Goal: Task Accomplishment & Management: Complete application form

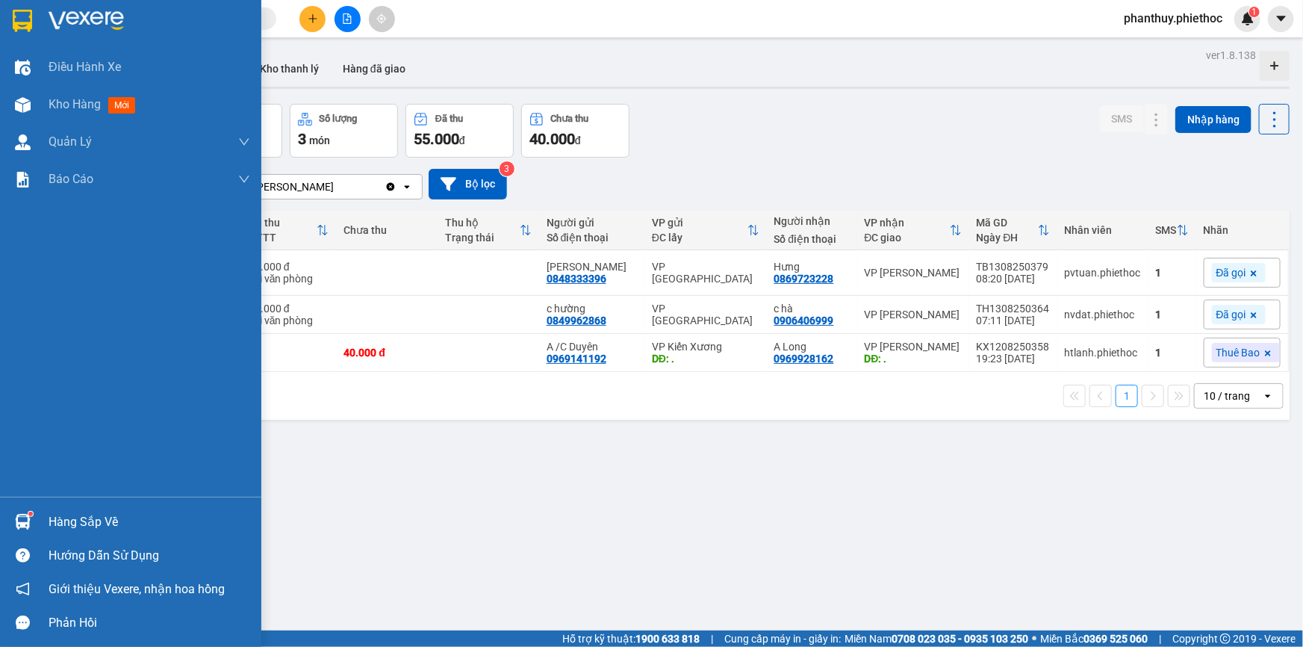
drag, startPoint x: 82, startPoint y: 515, endPoint x: 614, endPoint y: 470, distance: 533.4
click at [84, 514] on div "Hàng sắp về" at bounding box center [150, 522] width 202 height 22
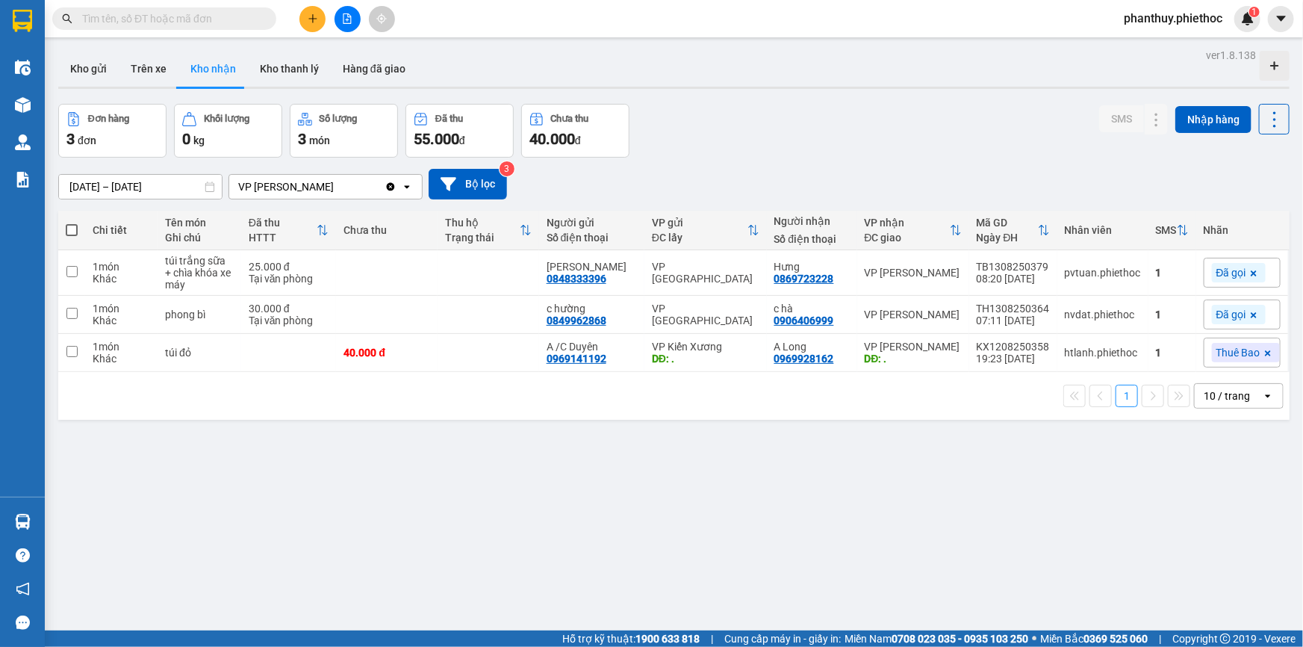
click at [815, 474] on section "Kết quả tìm kiếm ( 1 ) Bộ lọc Mã ĐH Trạng thái Món hàng Thu hộ Tổng cước Chưa c…" at bounding box center [651, 323] width 1303 height 647
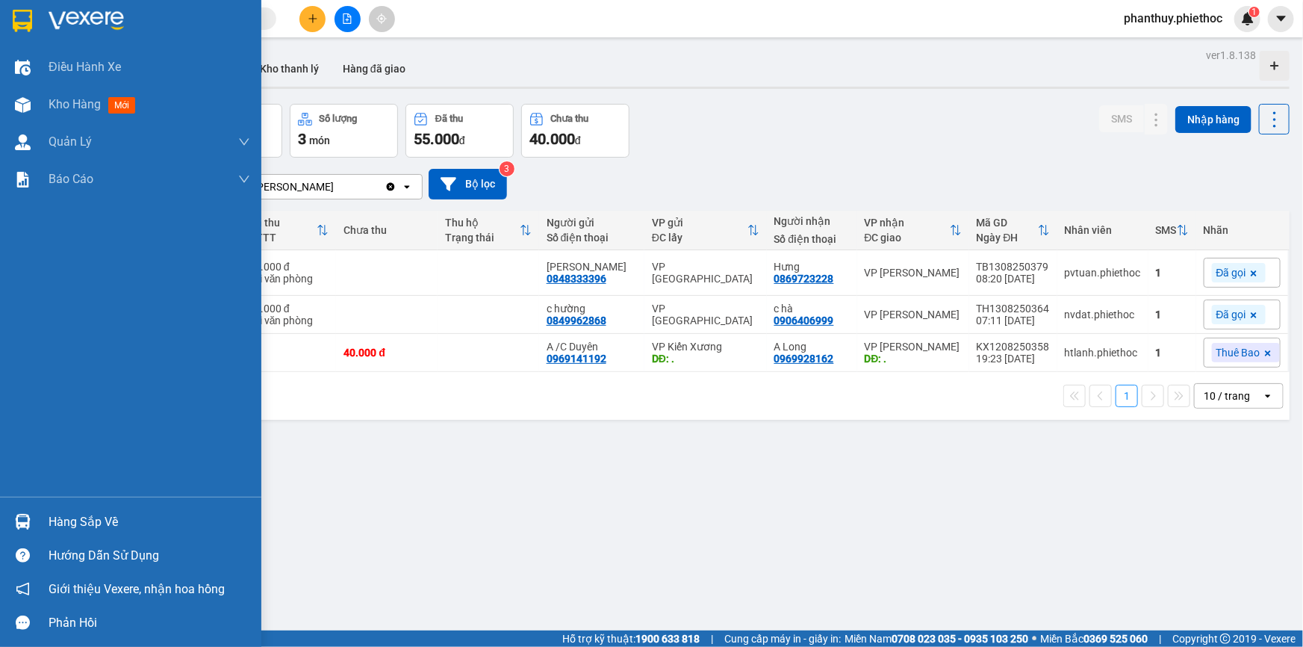
click at [75, 500] on div "Hàng sắp về Hướng dẫn sử dụng Giới thiệu Vexere, nhận hoa hồng Phản hồi" at bounding box center [130, 567] width 261 height 143
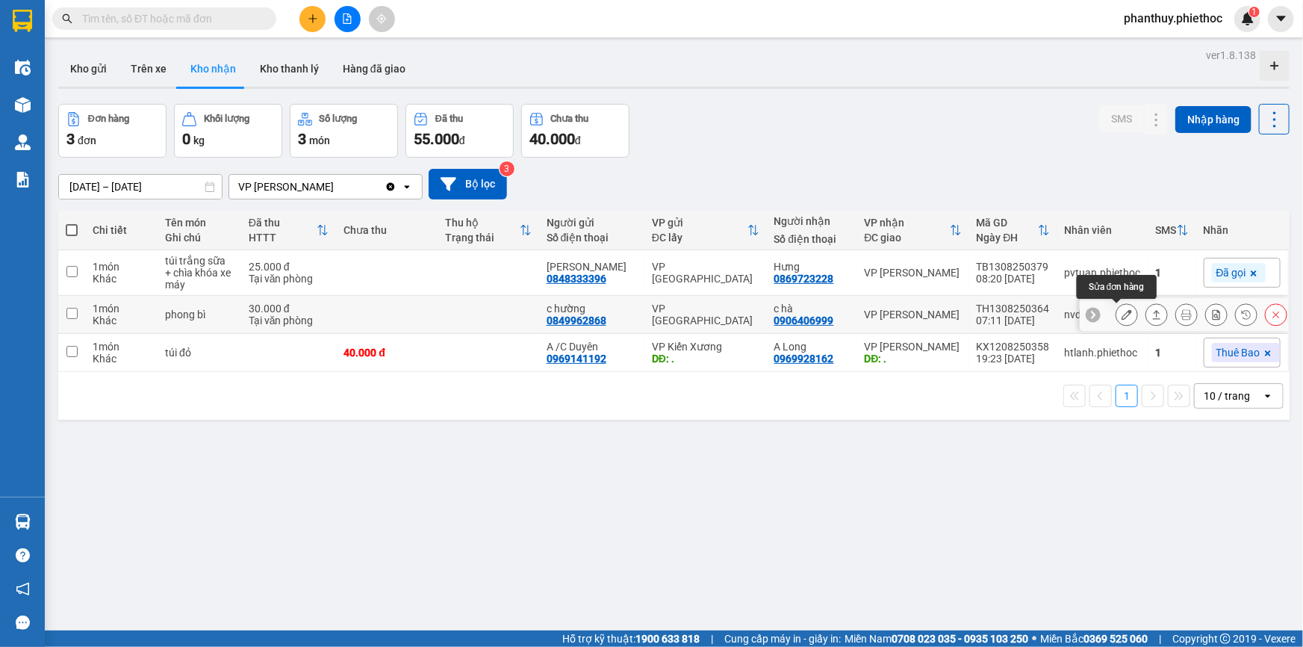
click at [1121, 314] on icon at bounding box center [1126, 314] width 10 height 10
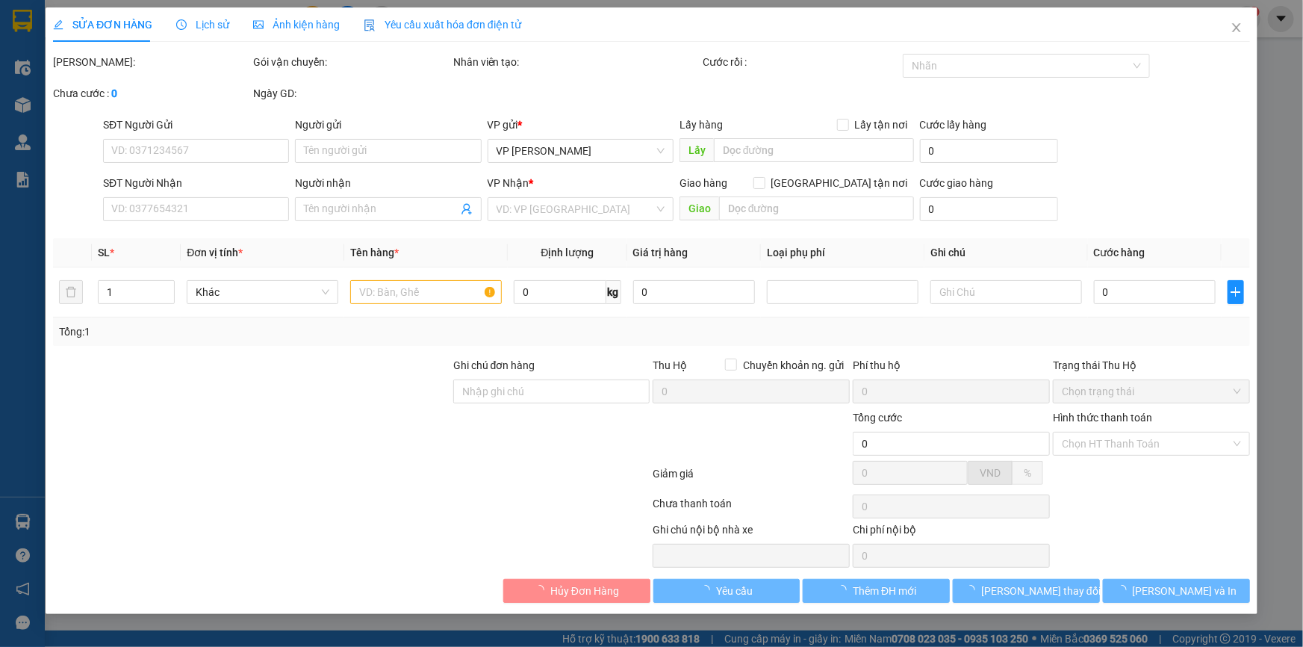
type input "0849962868"
type input "c hường"
type input "0906406999"
type input "c hà"
type input "30.000"
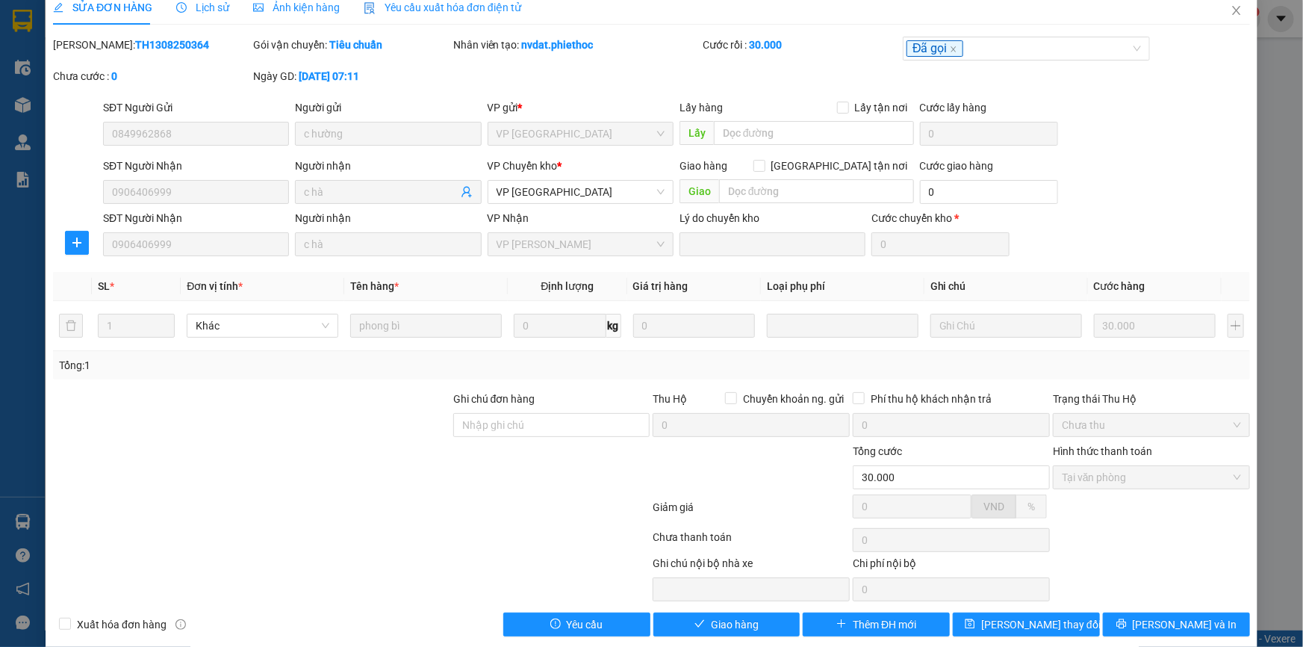
scroll to position [34, 0]
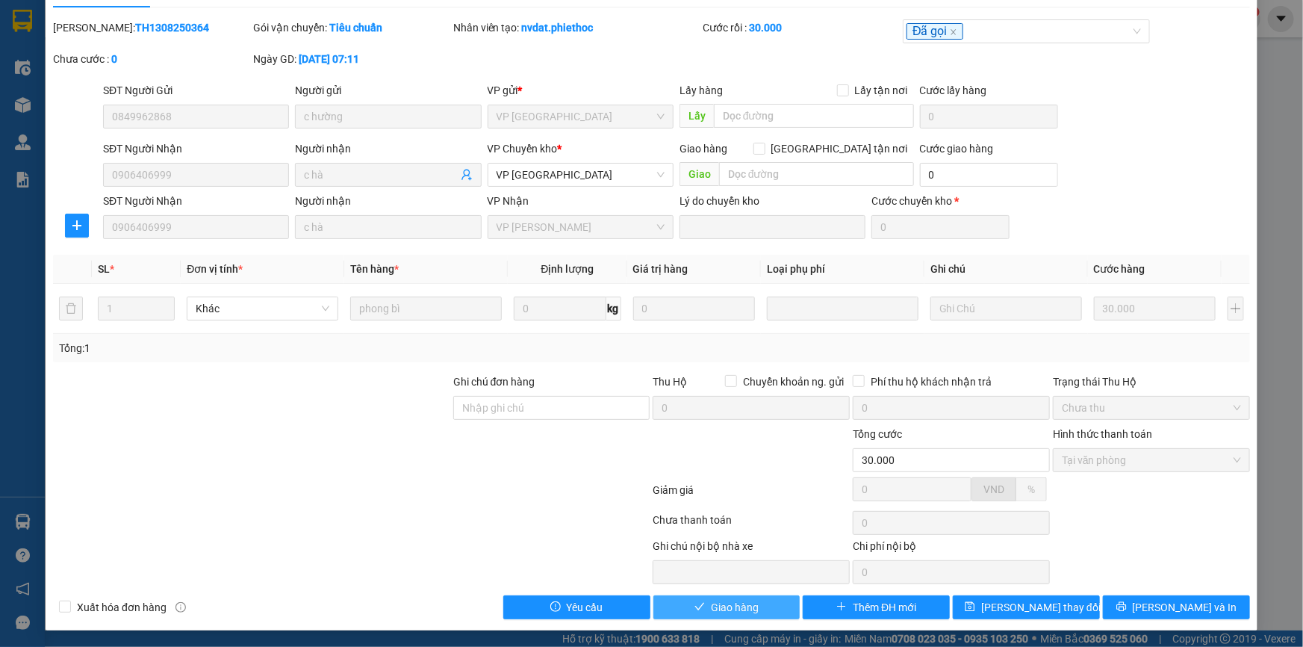
click at [747, 609] on span "Giao hàng" at bounding box center [735, 607] width 48 height 16
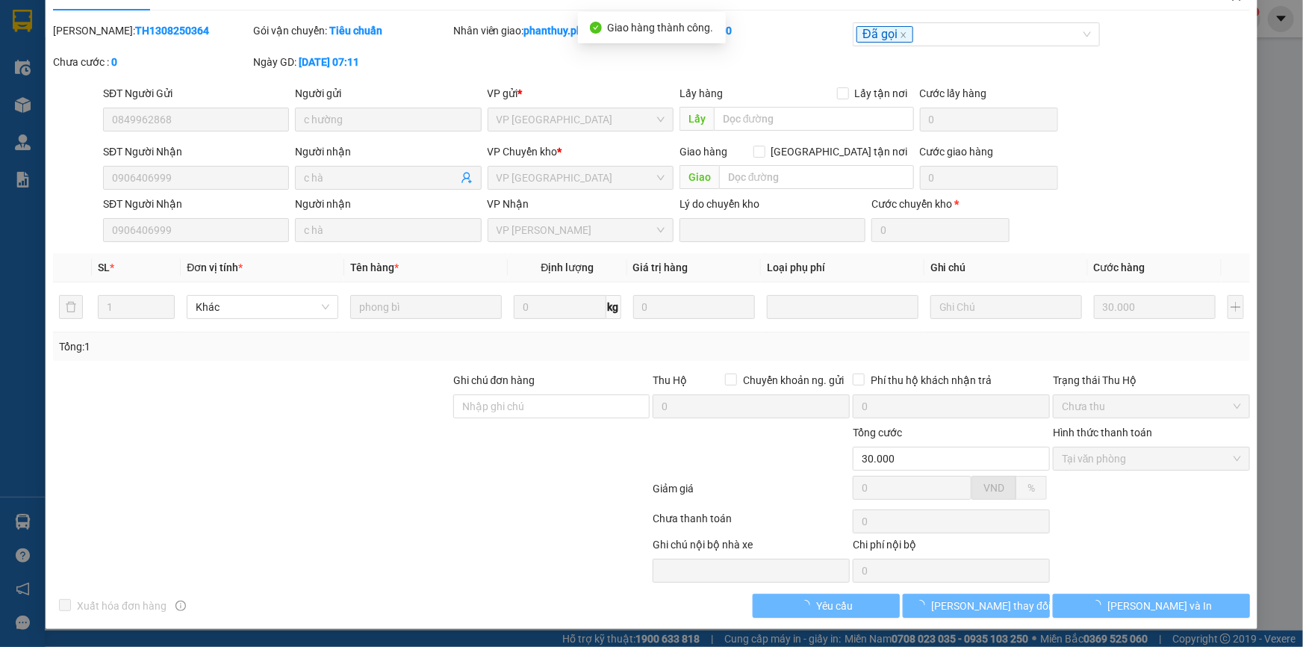
scroll to position [0, 0]
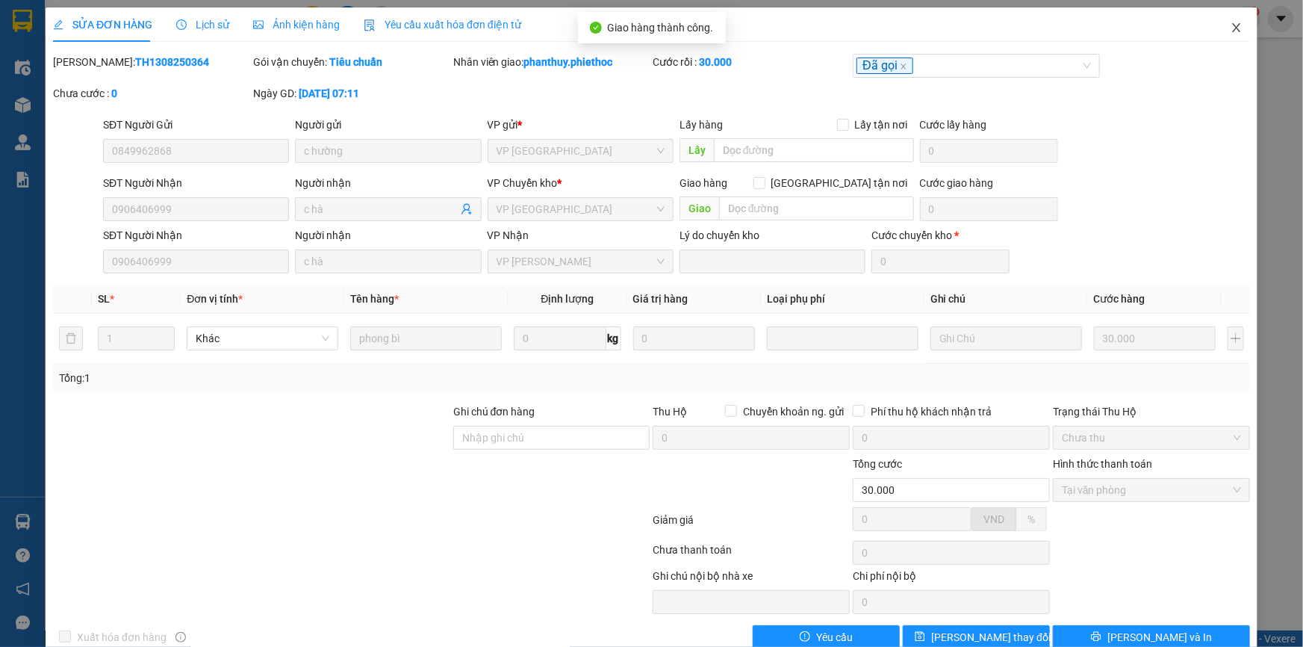
drag, startPoint x: 1233, startPoint y: 29, endPoint x: 1216, endPoint y: 31, distance: 17.2
click at [1232, 29] on span "Close" at bounding box center [1236, 28] width 42 height 42
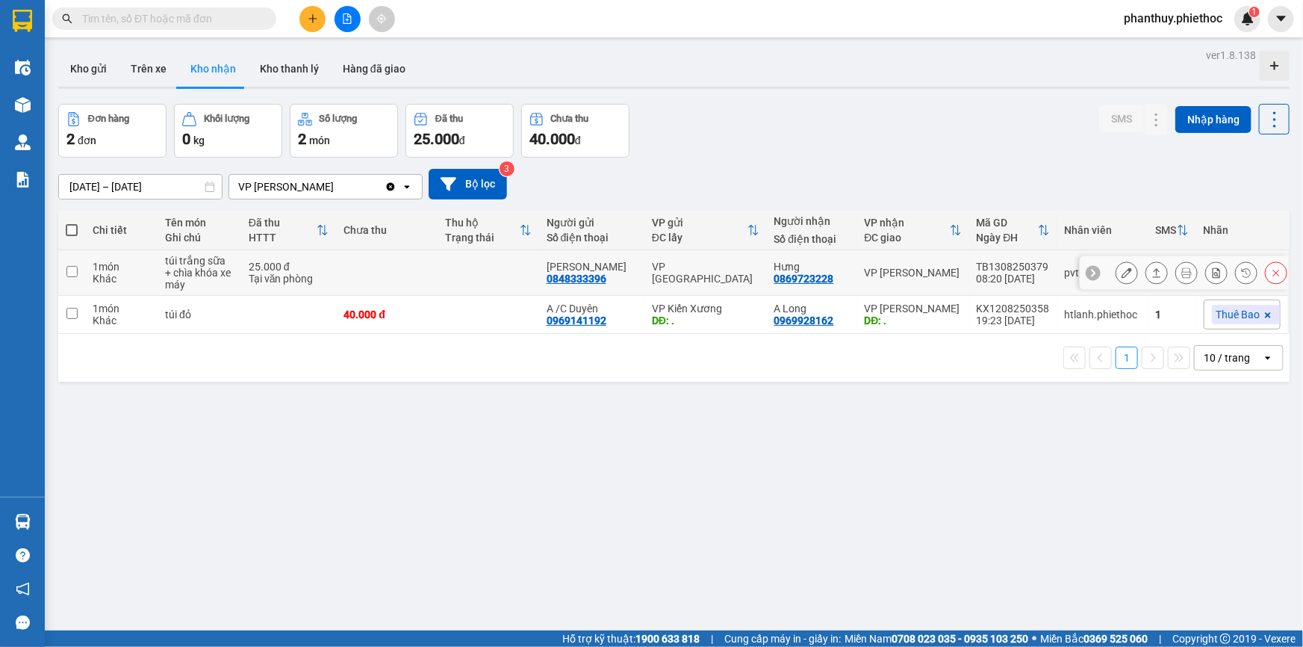
click at [1121, 269] on icon at bounding box center [1126, 272] width 10 height 10
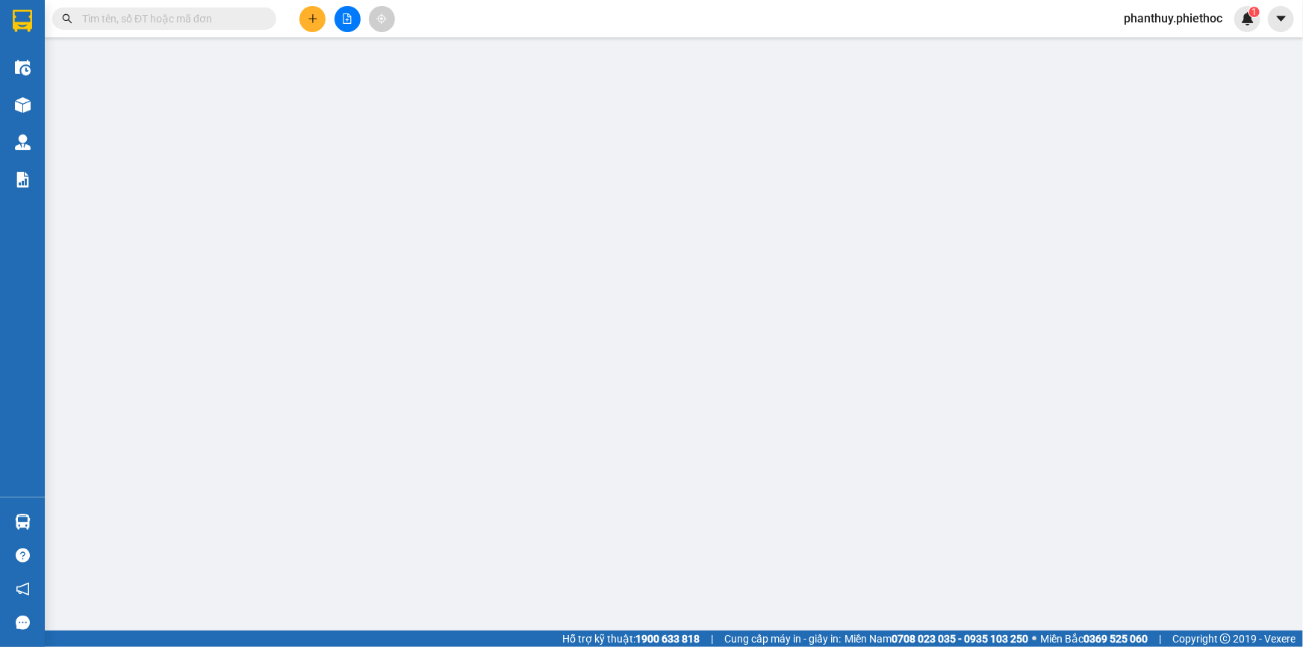
type input "0848333396"
type input "[PERSON_NAME]"
type input "0869723228"
type input "Hưng"
type input "25.000"
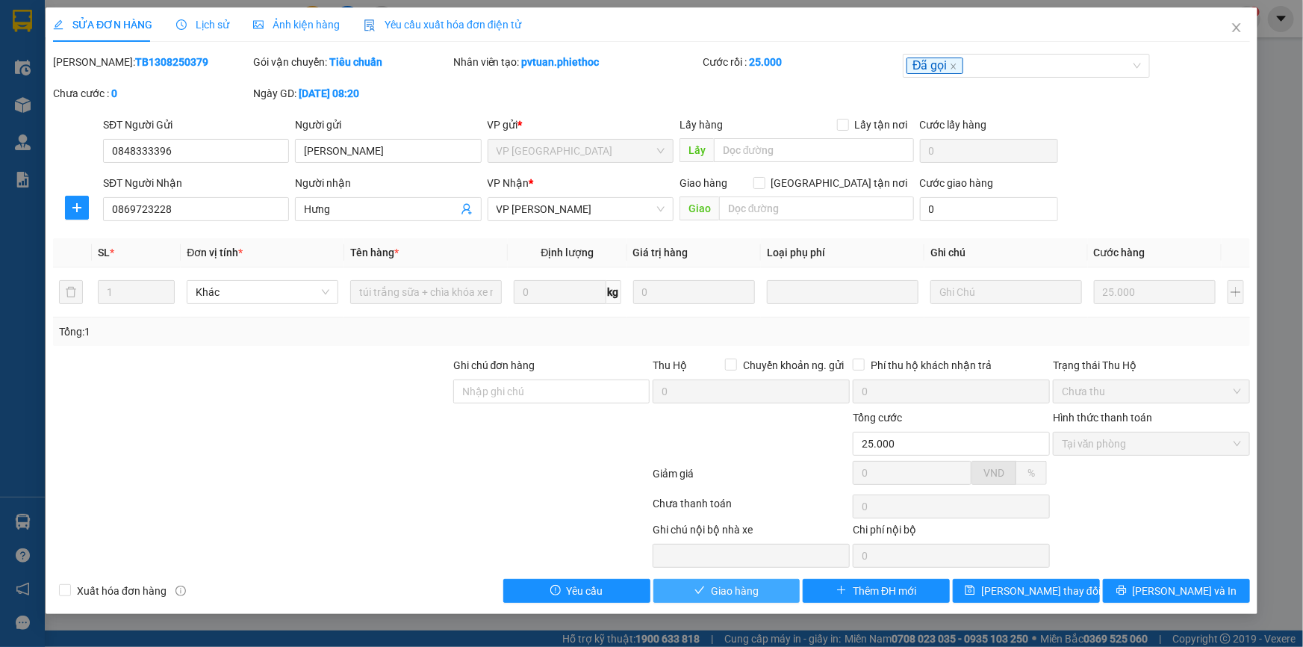
click at [740, 580] on button "Giao hàng" at bounding box center [726, 591] width 147 height 24
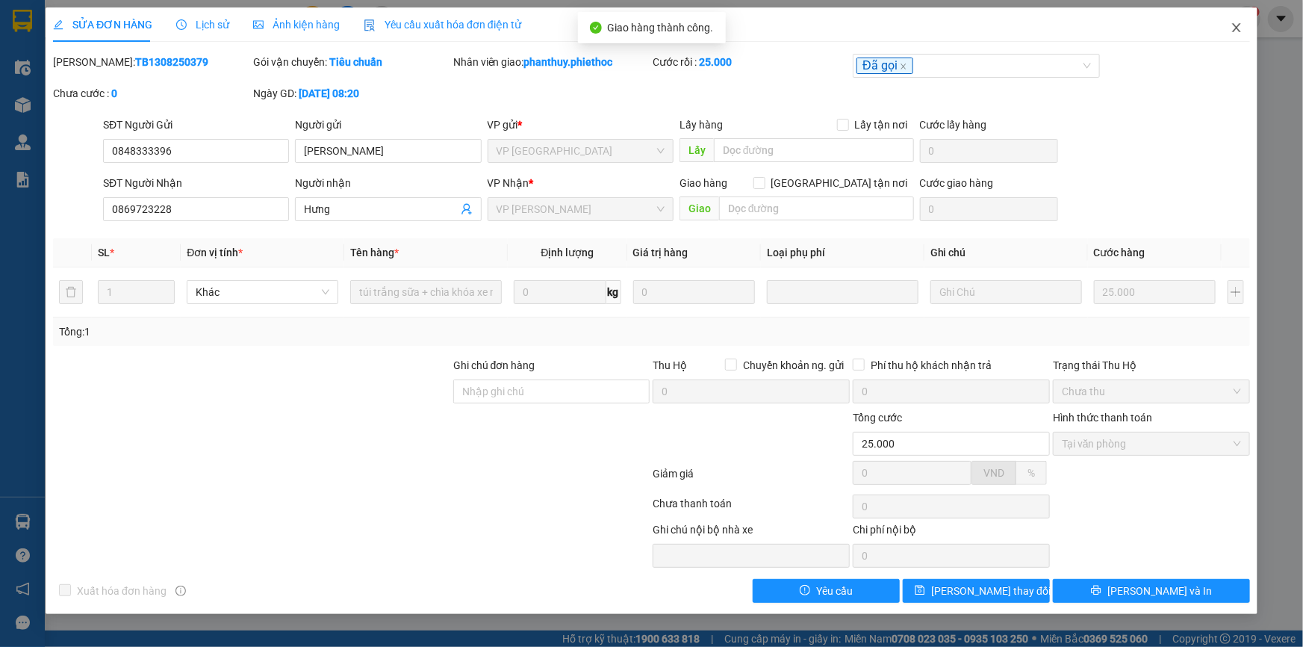
click at [1240, 29] on icon "close" at bounding box center [1236, 28] width 12 height 12
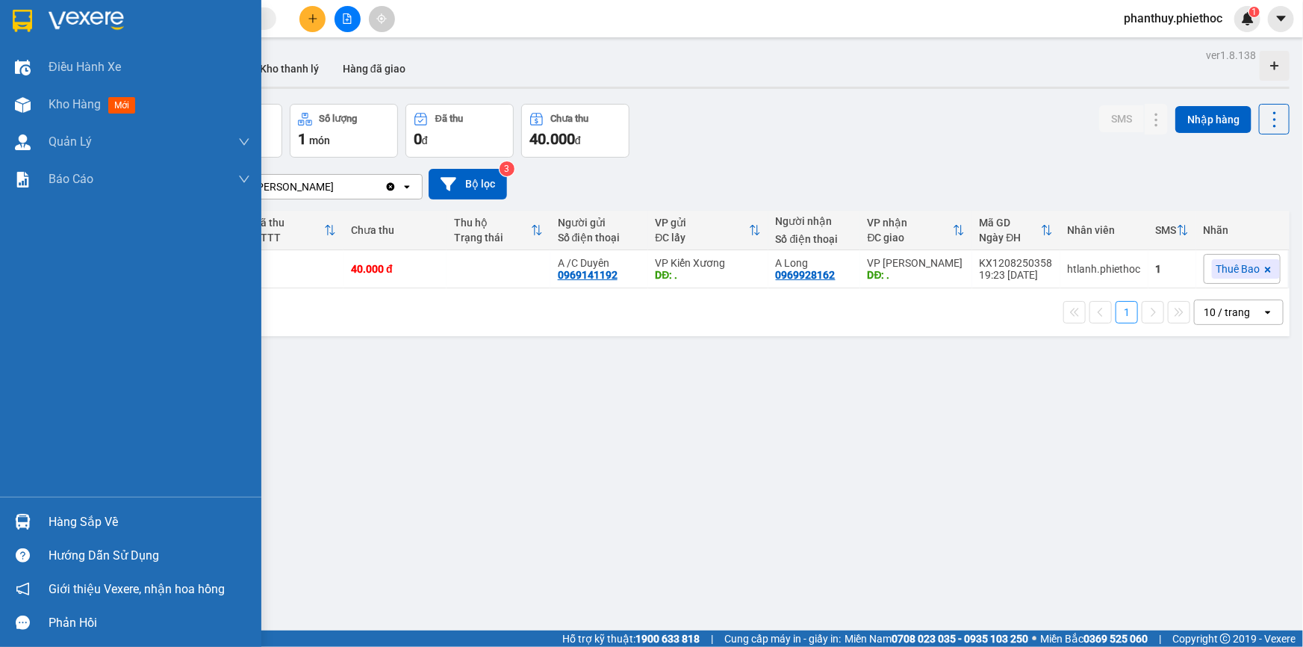
click at [101, 531] on div "Hàng sắp về" at bounding box center [150, 522] width 202 height 22
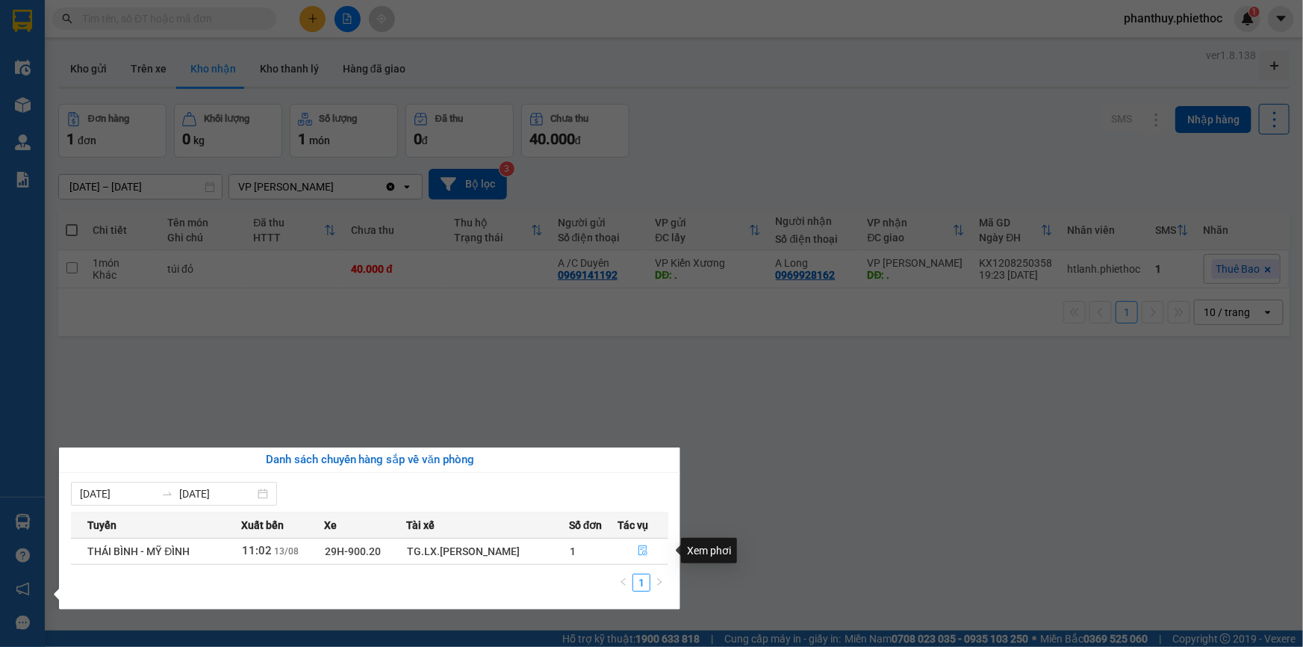
click at [652, 545] on button "button" at bounding box center [642, 551] width 49 height 24
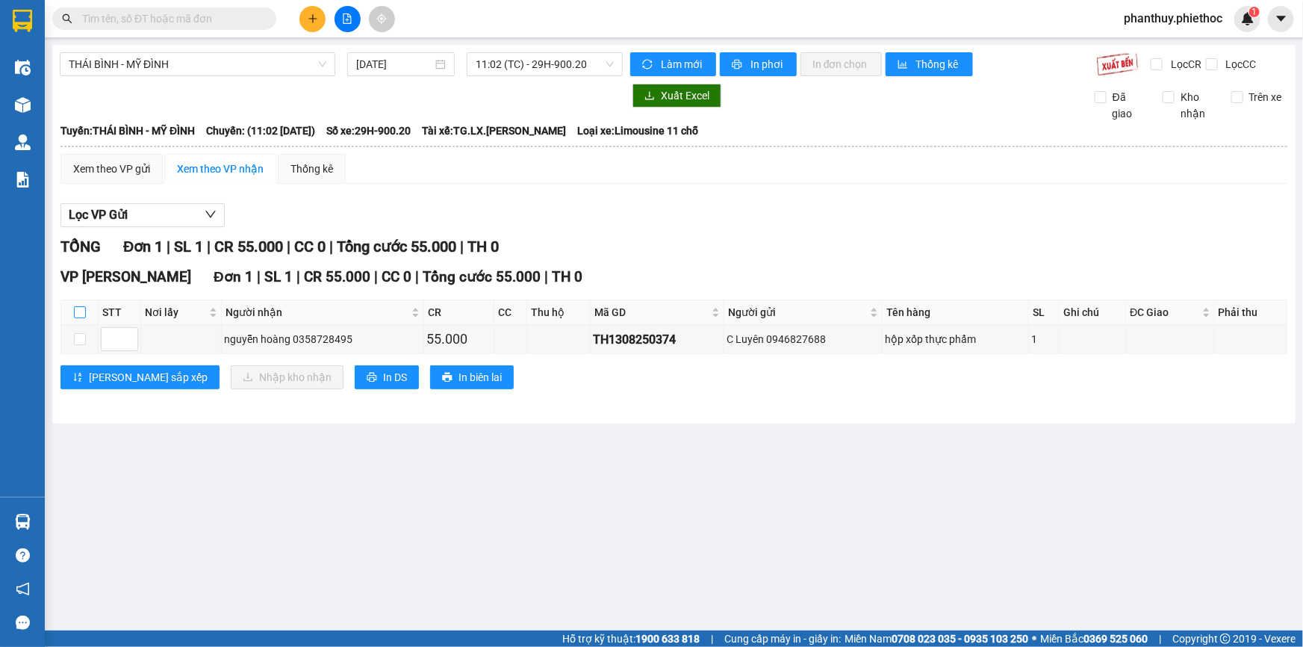
click at [78, 308] on input "checkbox" at bounding box center [80, 312] width 12 height 12
checkbox input "true"
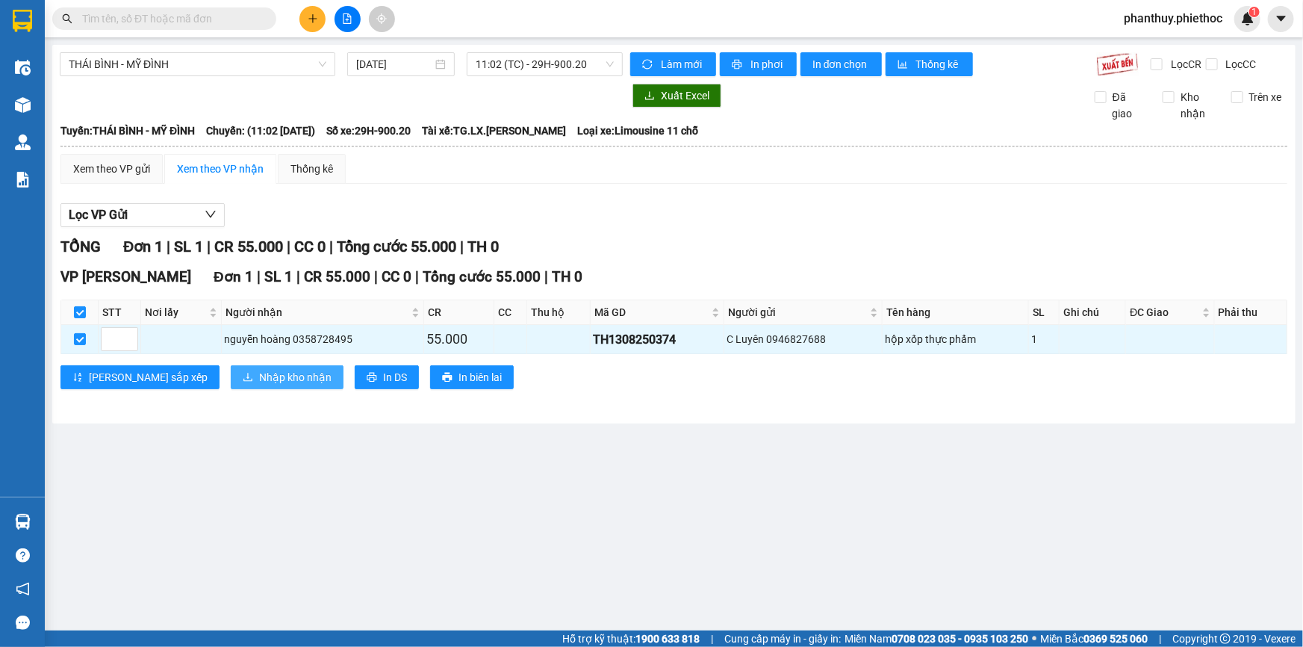
click at [259, 372] on span "Nhập kho nhận" at bounding box center [295, 377] width 72 height 16
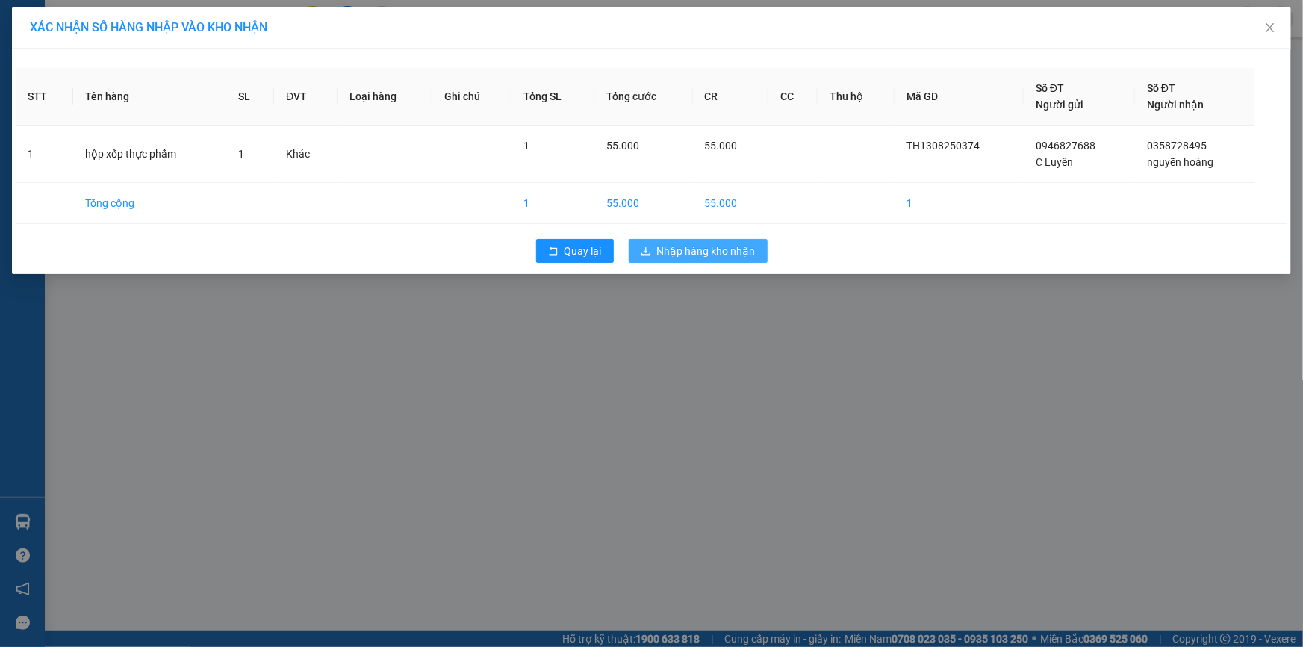
click at [697, 254] on span "Nhập hàng kho nhận" at bounding box center [706, 251] width 99 height 16
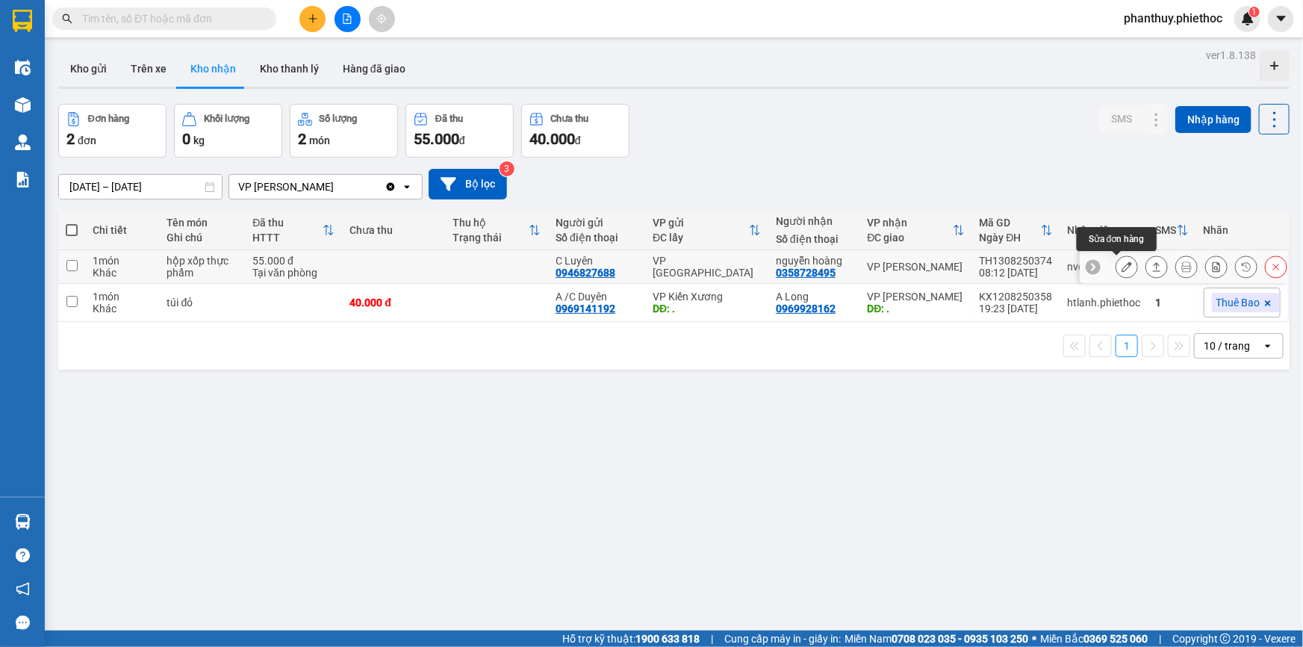
click at [1121, 261] on icon at bounding box center [1126, 266] width 10 height 10
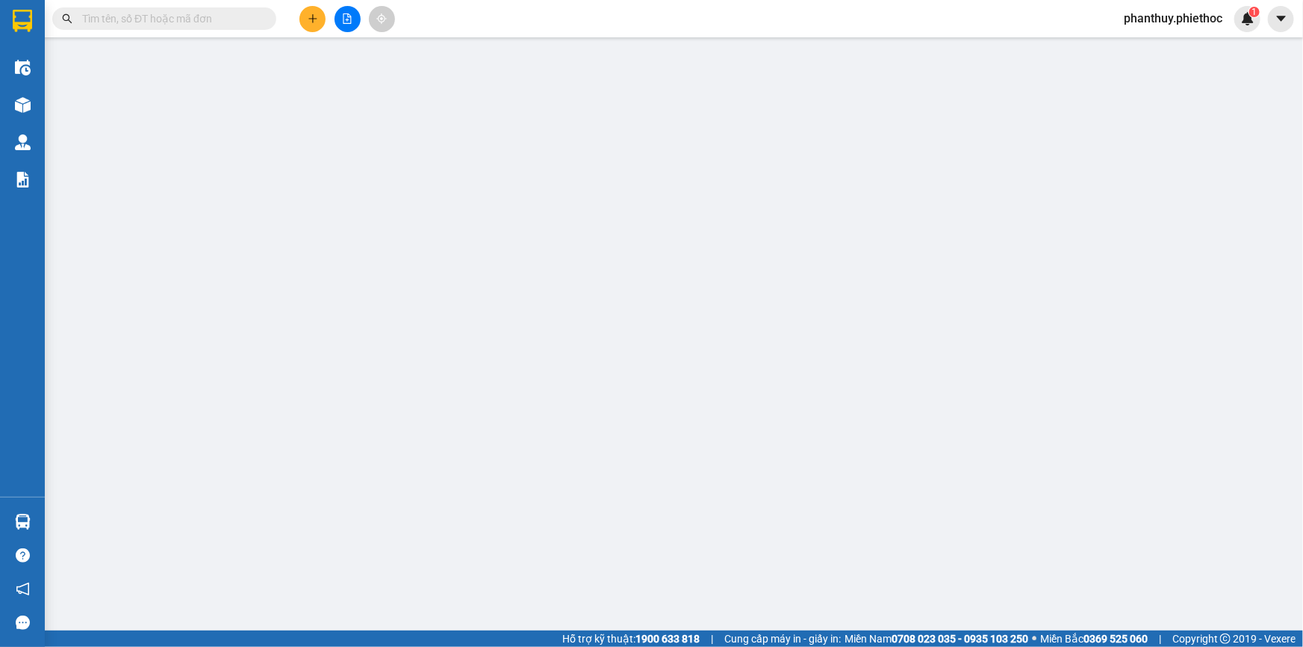
type input "0946827688"
type input "C Luyên"
type input "0358728495"
type input "nguyễn hoàng"
type input "55.000"
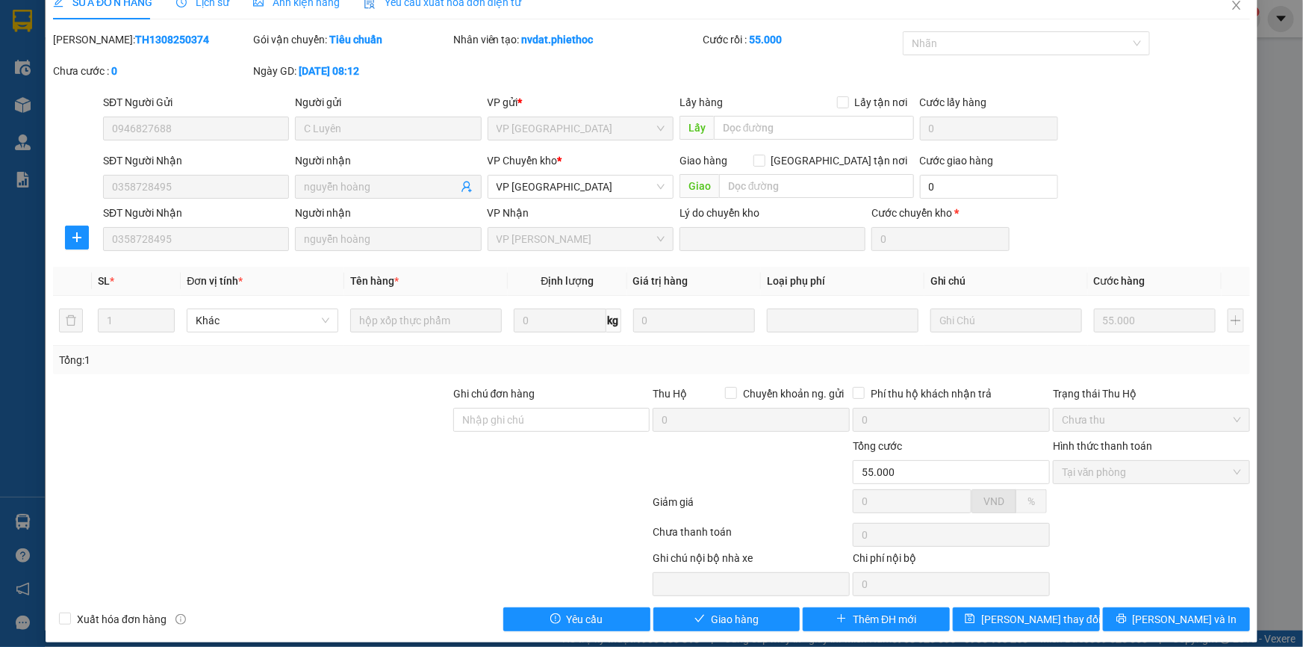
scroll to position [34, 0]
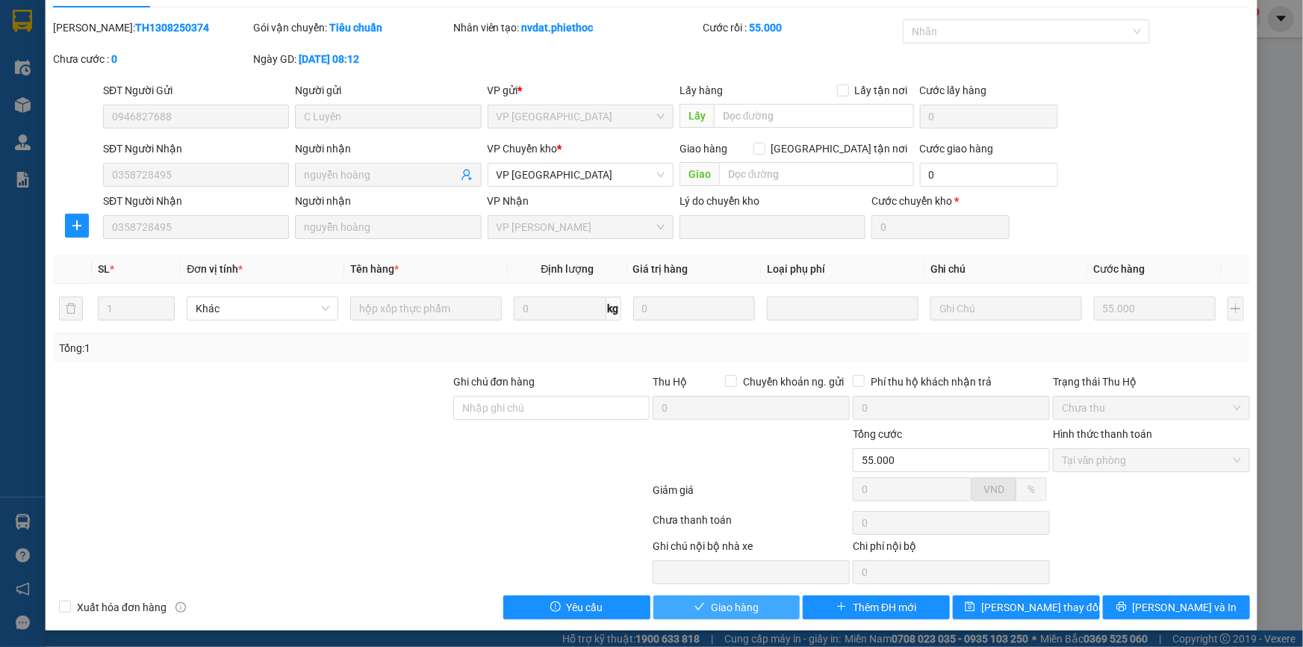
click at [711, 609] on span "Giao hàng" at bounding box center [735, 607] width 48 height 16
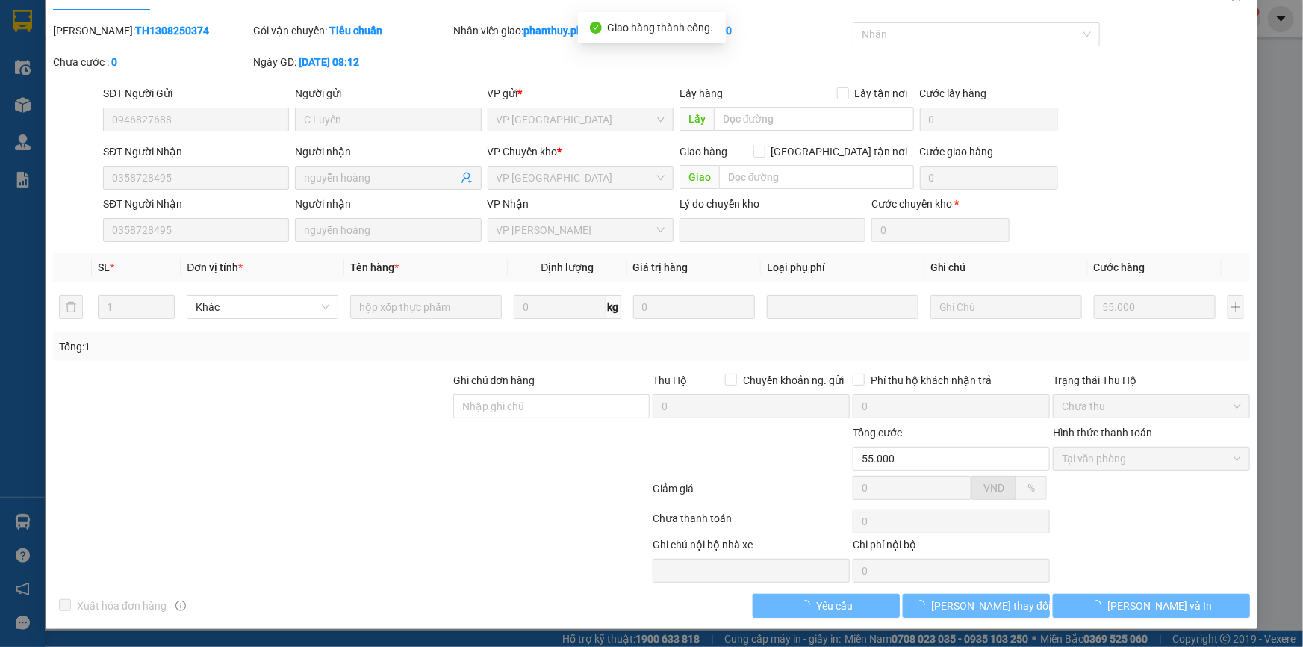
scroll to position [30, 0]
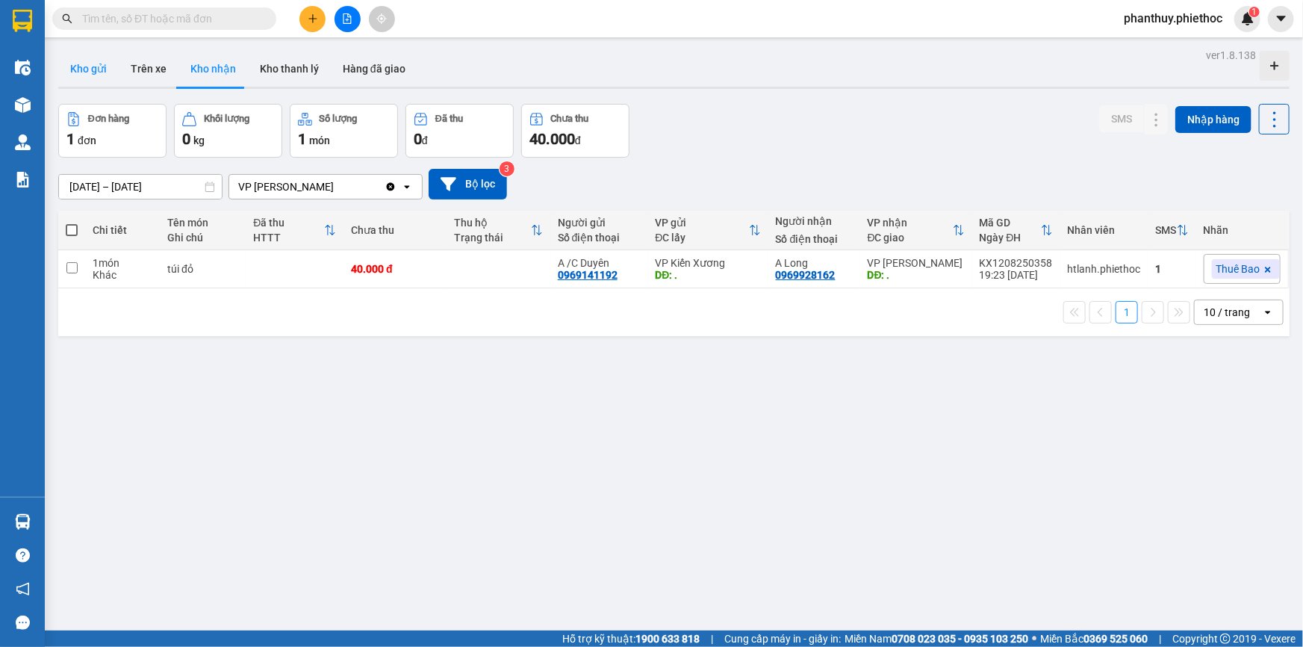
click at [90, 68] on button "Kho gửi" at bounding box center [88, 69] width 60 height 36
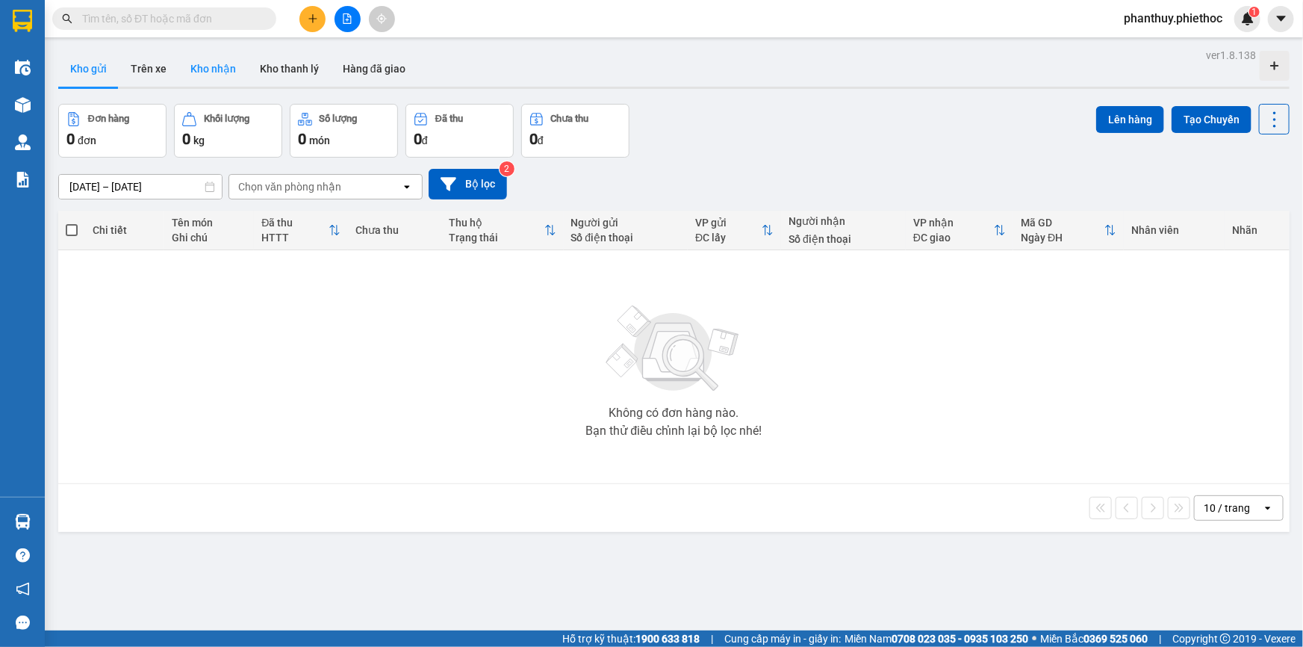
click at [204, 76] on button "Kho nhận" at bounding box center [212, 69] width 69 height 36
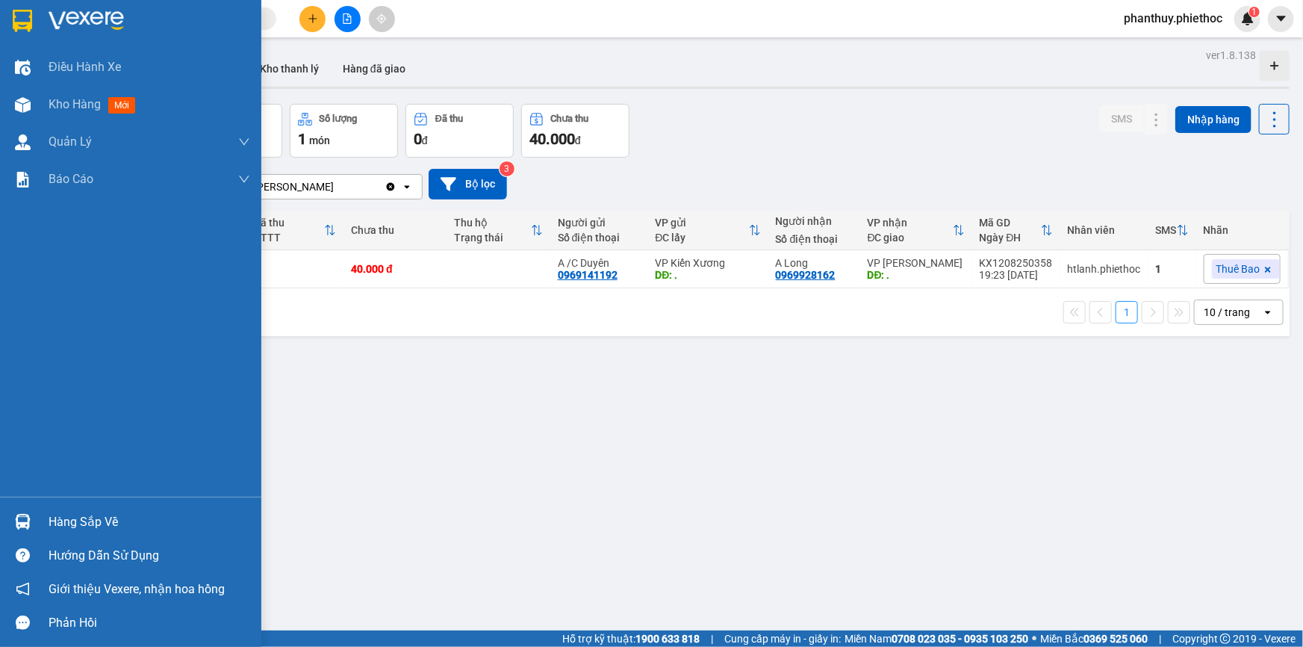
click at [114, 532] on div "Hàng sắp về" at bounding box center [150, 522] width 202 height 22
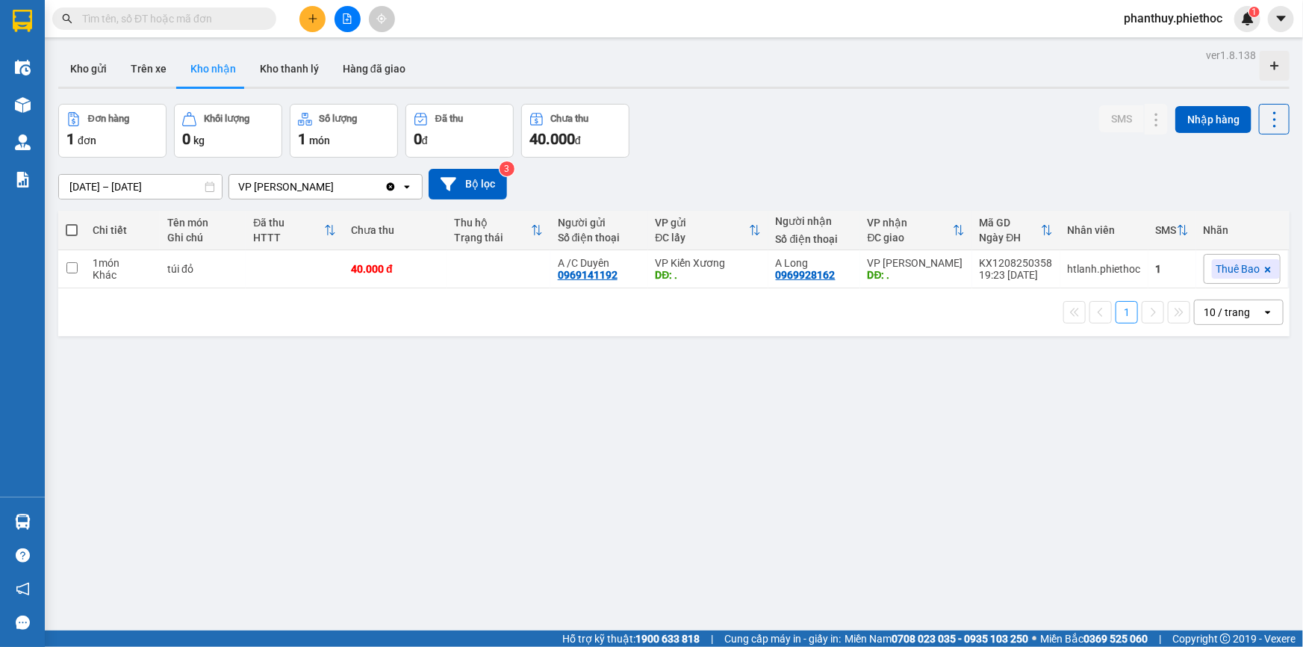
drag, startPoint x: 824, startPoint y: 406, endPoint x: 284, endPoint y: 141, distance: 601.3
click at [815, 402] on section "Kết quả tìm kiếm ( 1 ) Bộ lọc Mã ĐH Trạng thái Món hàng Thu hộ Tổng cước Chưa c…" at bounding box center [651, 323] width 1303 height 647
click at [93, 64] on button "Kho gửi" at bounding box center [88, 69] width 60 height 36
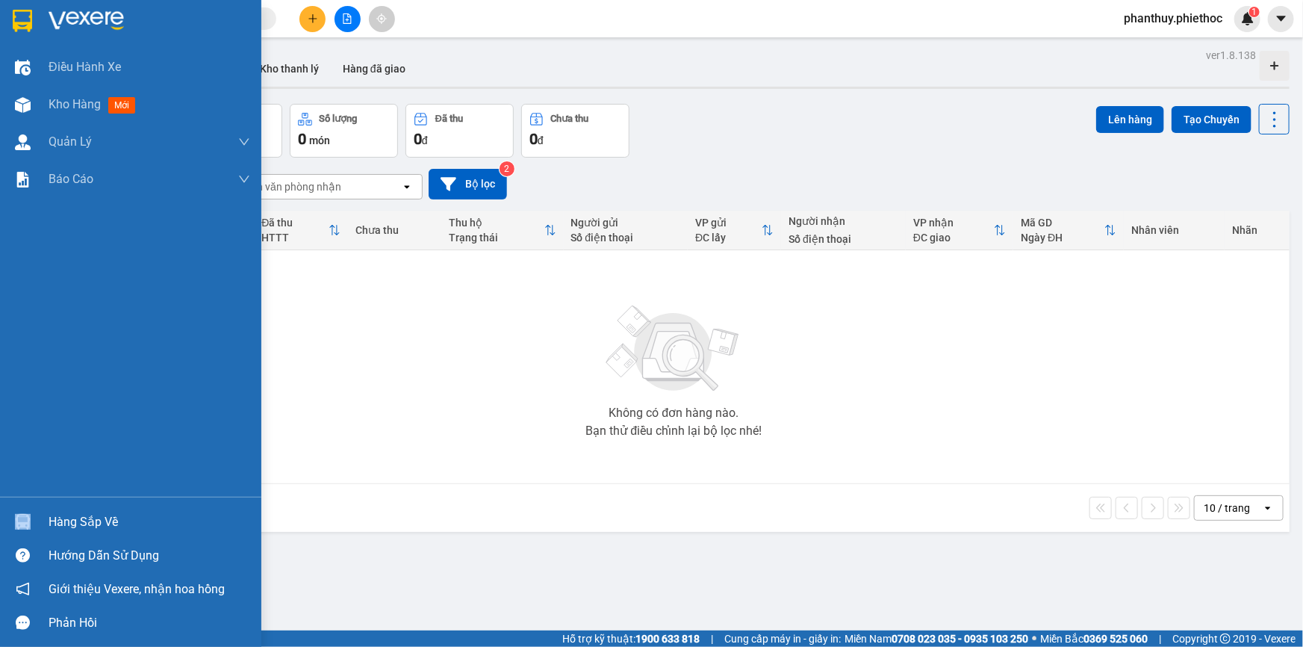
click at [95, 513] on div "Hàng sắp về" at bounding box center [130, 522] width 261 height 34
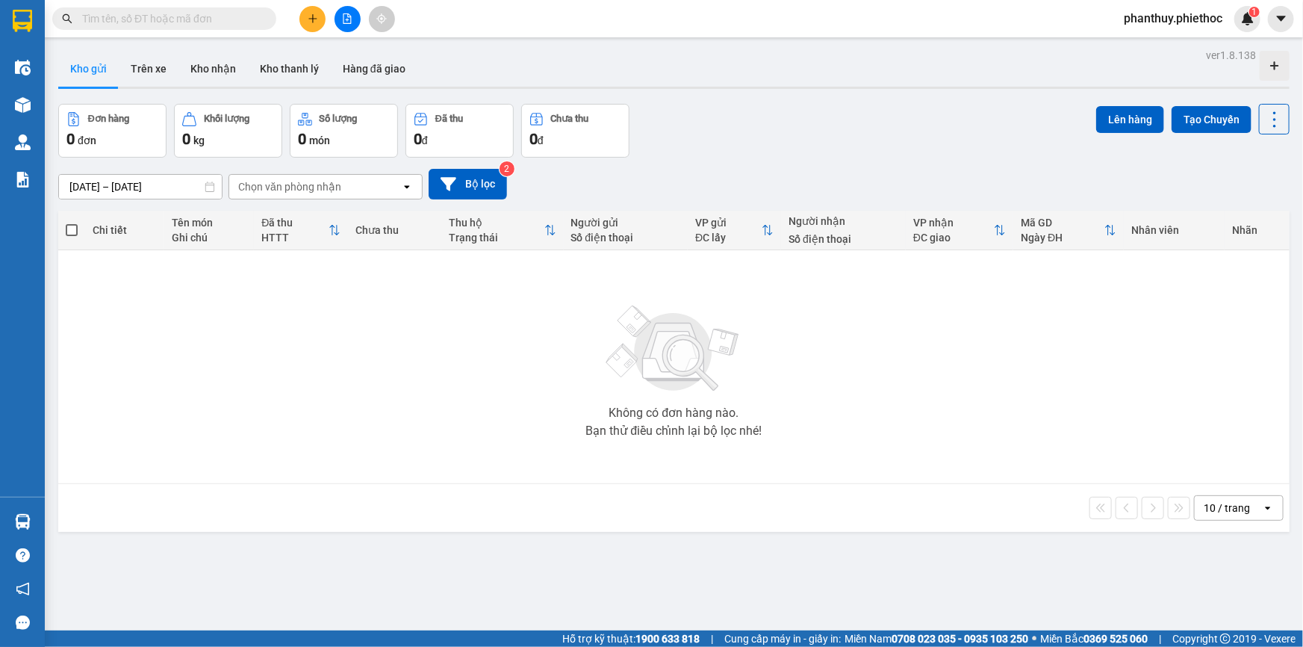
drag, startPoint x: 647, startPoint y: 389, endPoint x: 473, endPoint y: 217, distance: 245.5
click at [647, 388] on section "Kết quả tìm kiếm ( 1 ) Bộ lọc Mã ĐH Trạng thái Món hàng Thu hộ Tổng cước Chưa c…" at bounding box center [651, 323] width 1303 height 647
click at [131, 64] on button "Trên xe" at bounding box center [149, 69] width 60 height 36
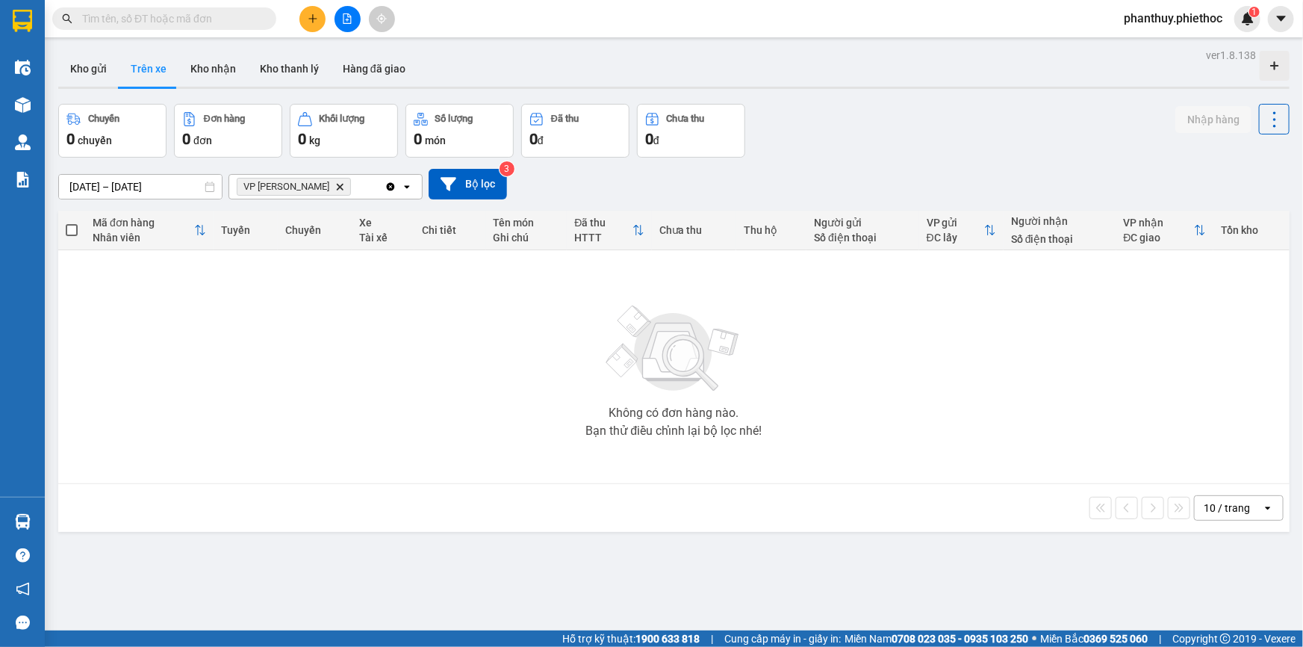
click at [337, 184] on icon "Delete" at bounding box center [339, 186] width 9 height 9
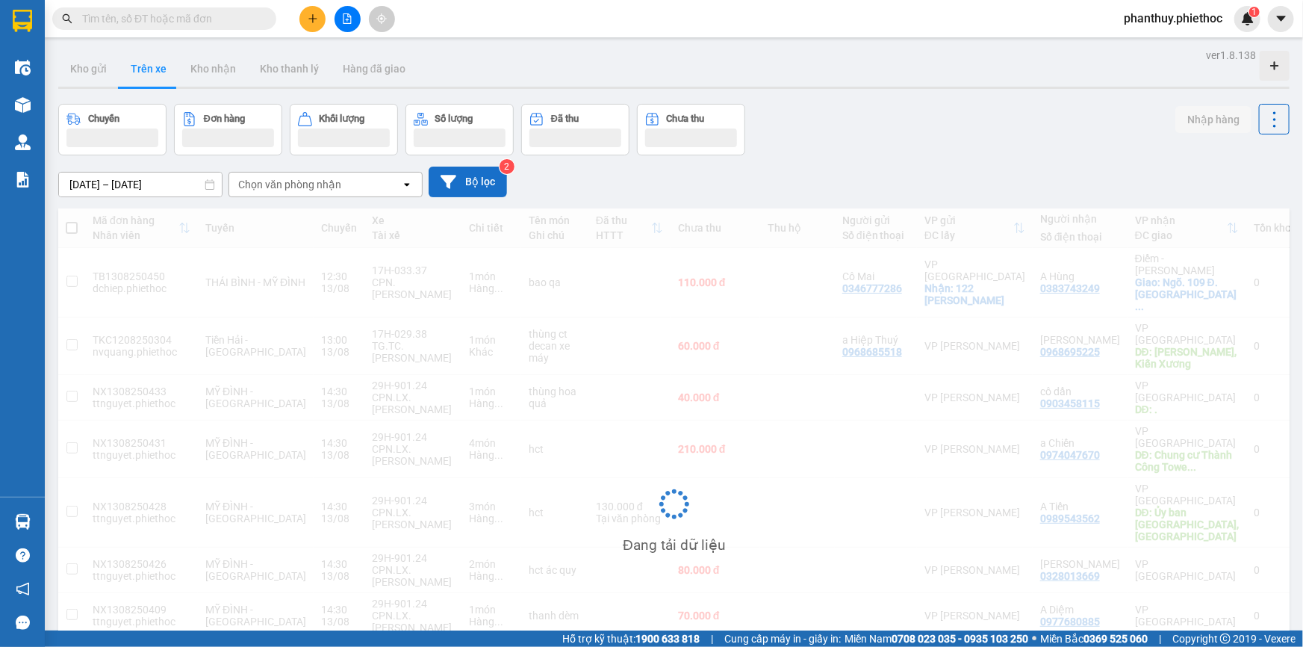
click at [470, 178] on button "Bộ lọc" at bounding box center [468, 181] width 78 height 31
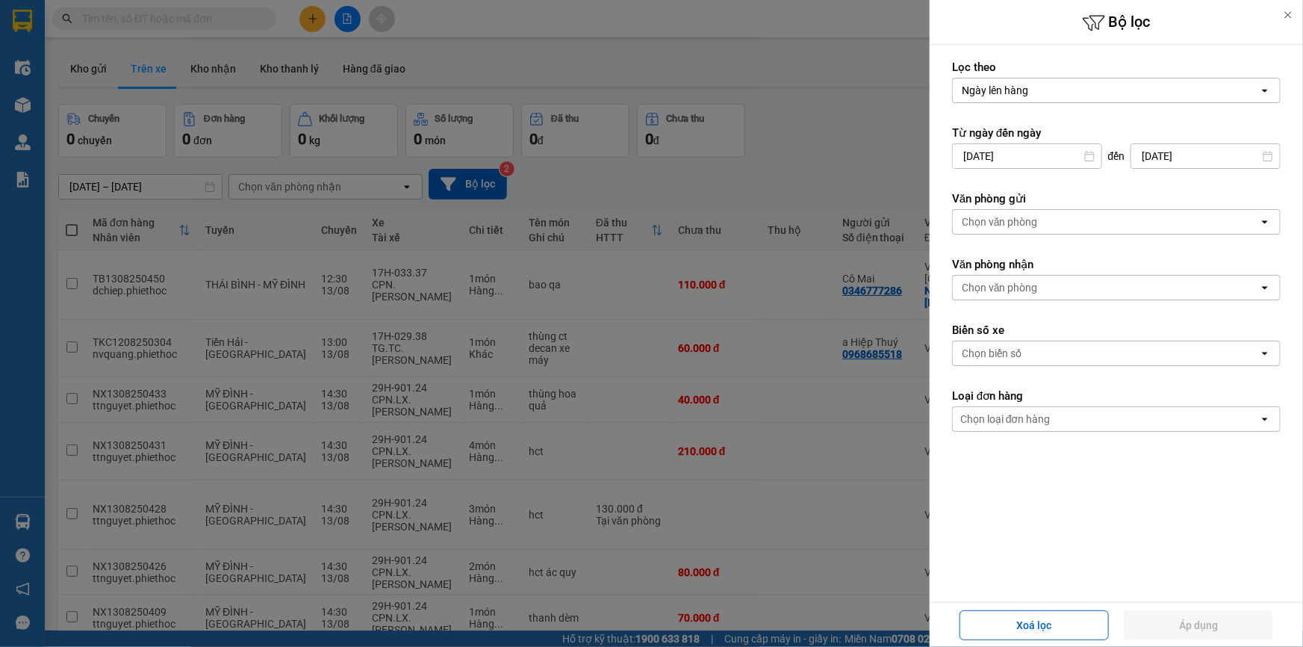
click at [1031, 284] on div "Chọn văn phòng" at bounding box center [1000, 287] width 76 height 15
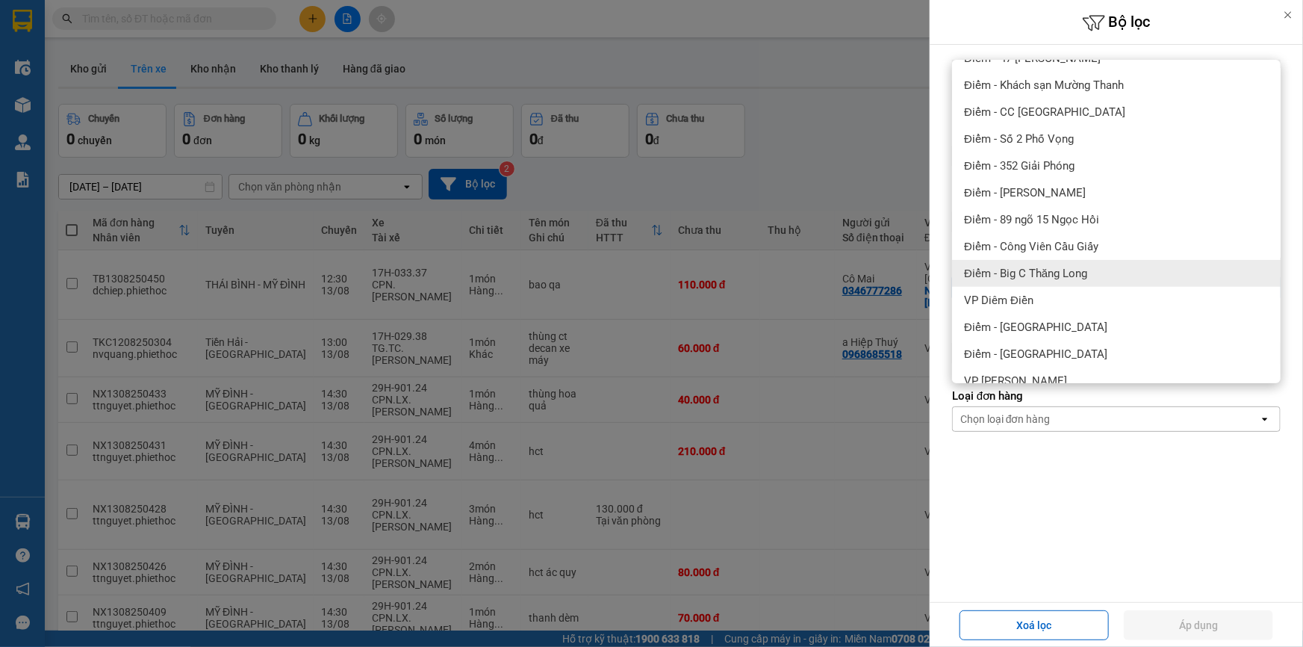
scroll to position [203, 0]
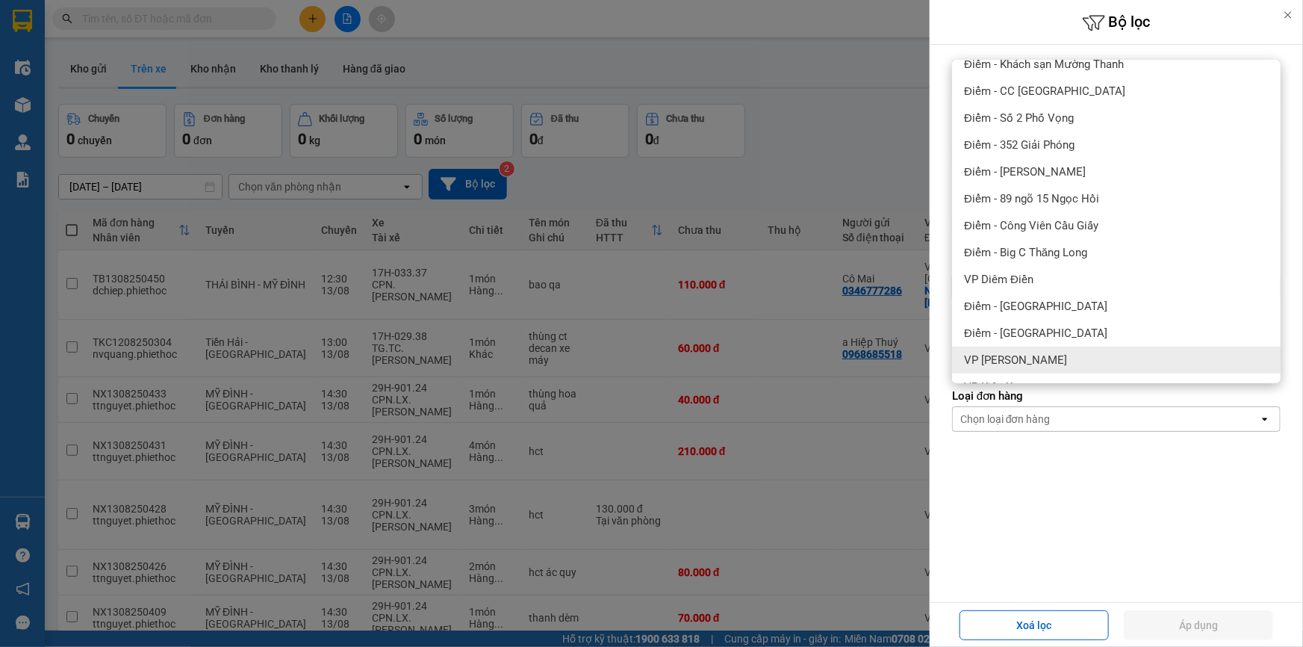
click at [1036, 358] on span "VP [PERSON_NAME]" at bounding box center [1015, 359] width 103 height 15
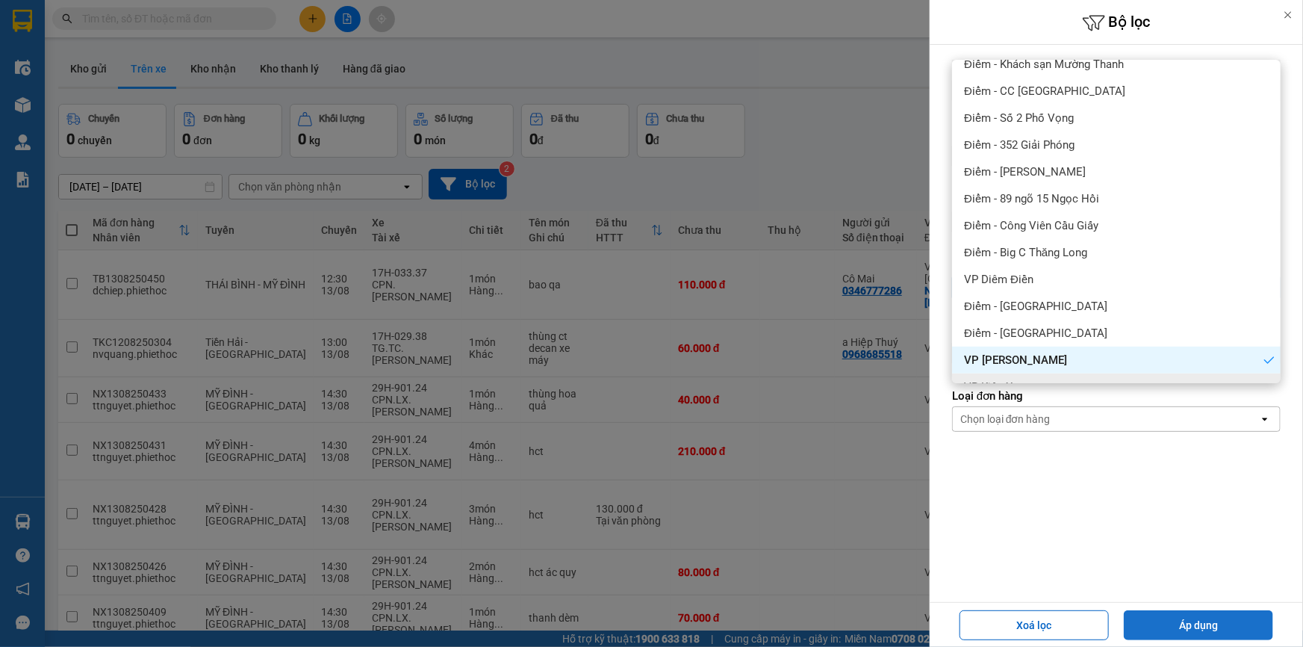
click at [1221, 635] on button "Áp dụng" at bounding box center [1198, 625] width 149 height 30
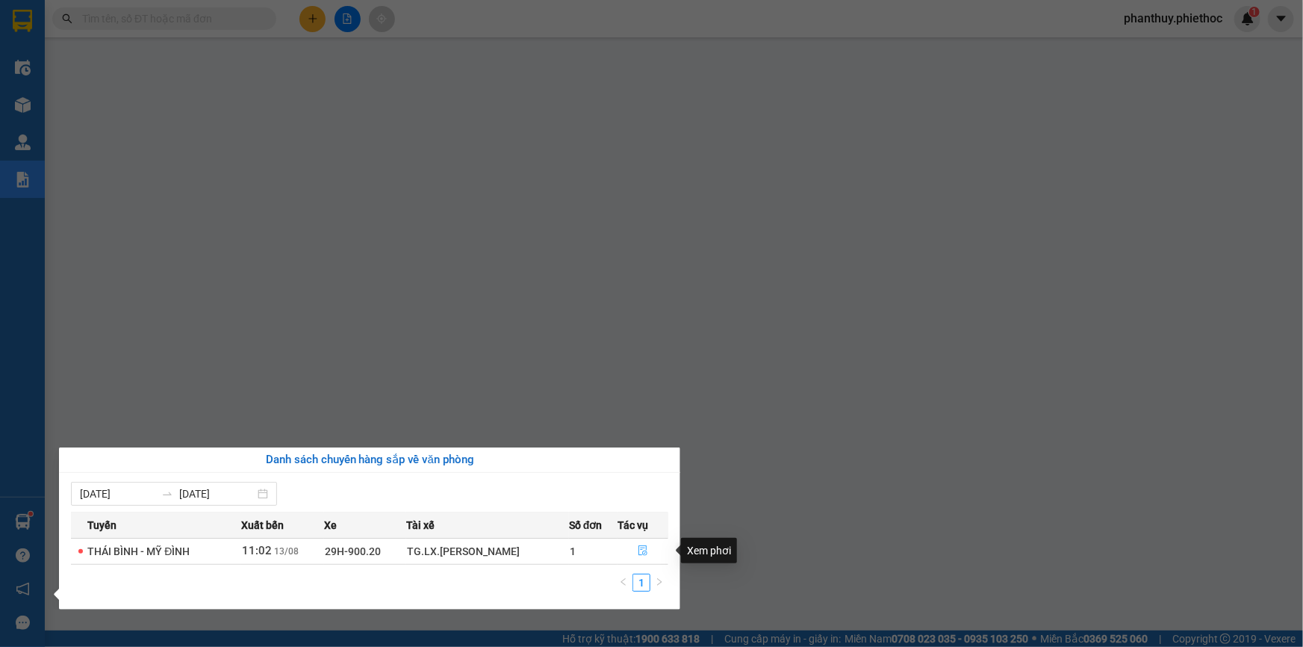
click at [643, 545] on icon "file-done" at bounding box center [642, 550] width 9 height 10
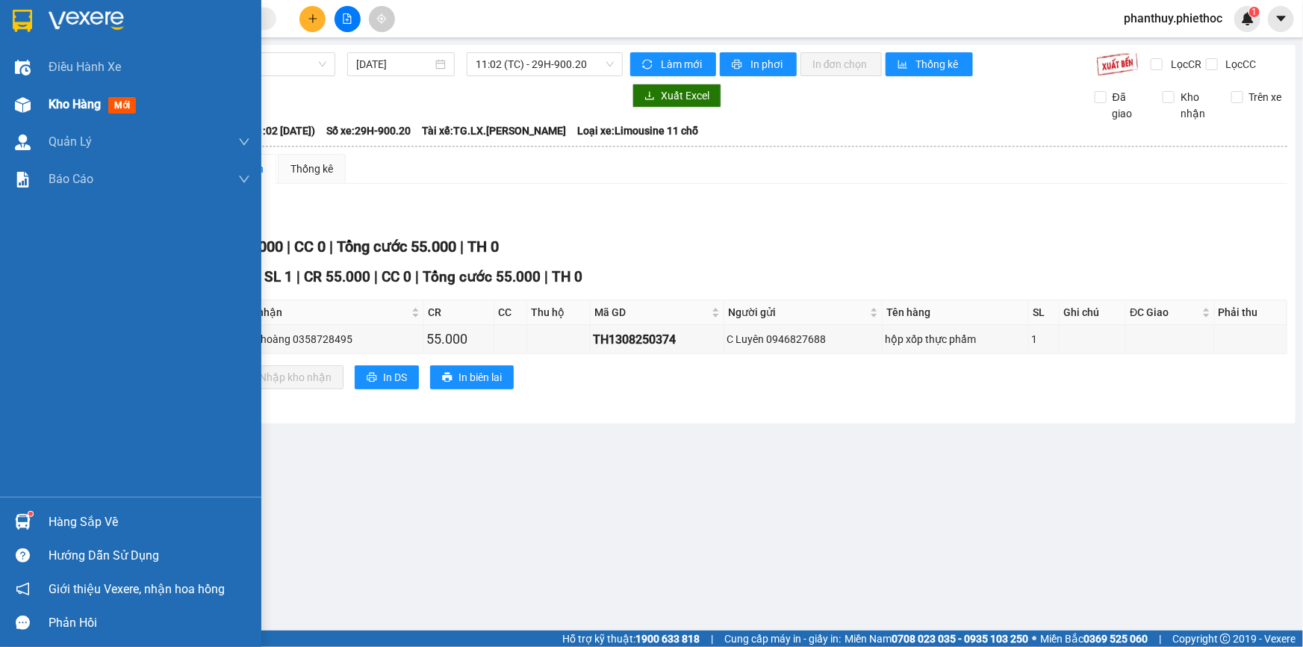
click at [81, 101] on span "Kho hàng" at bounding box center [75, 104] width 52 height 14
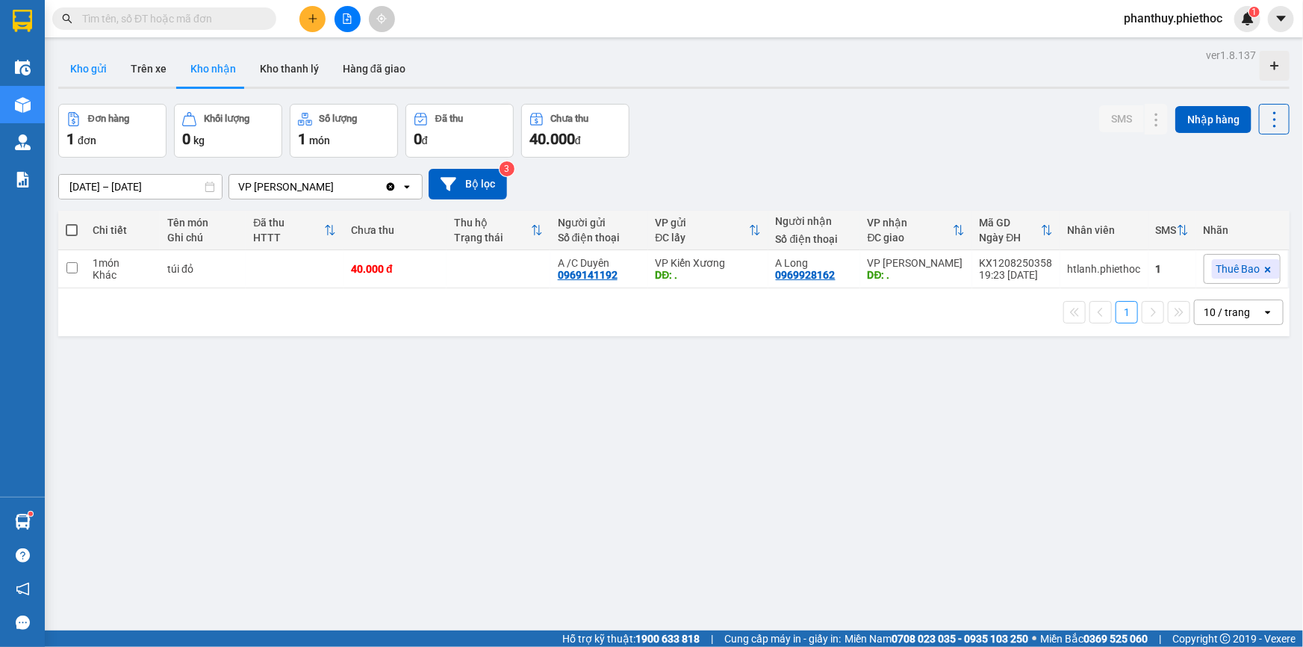
click at [72, 69] on button "Kho gửi" at bounding box center [88, 69] width 60 height 36
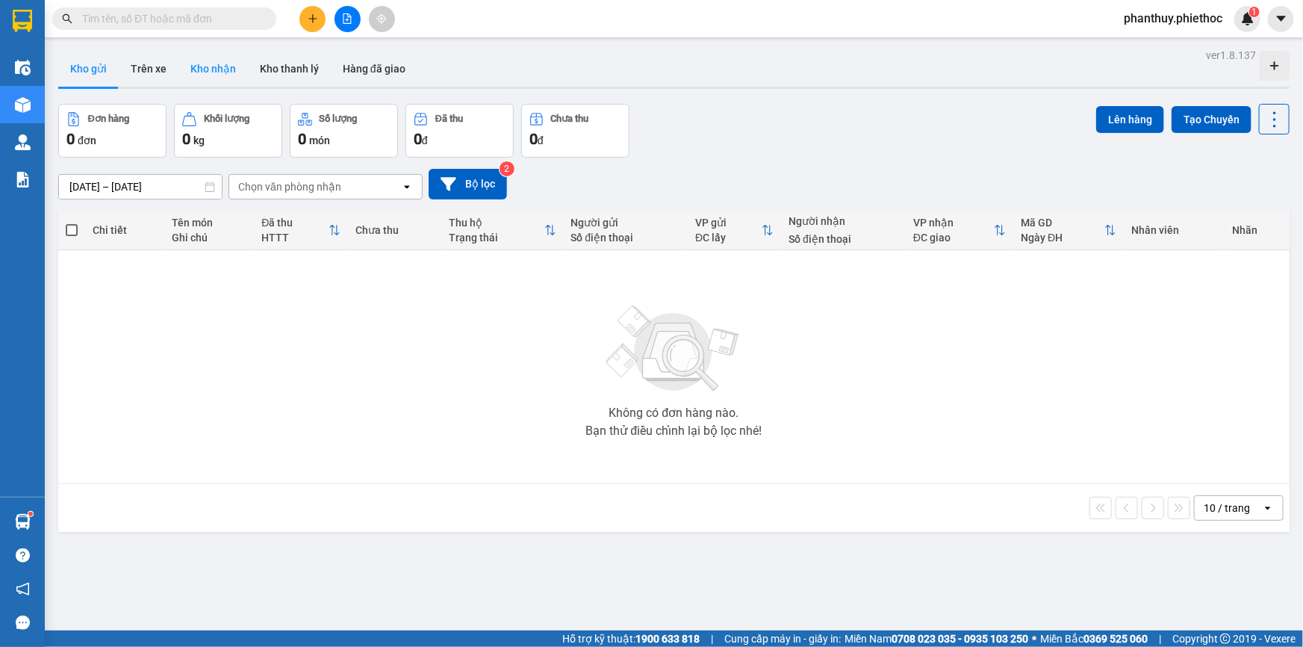
click at [213, 78] on button "Kho nhận" at bounding box center [212, 69] width 69 height 36
